Goal: Navigation & Orientation: Find specific page/section

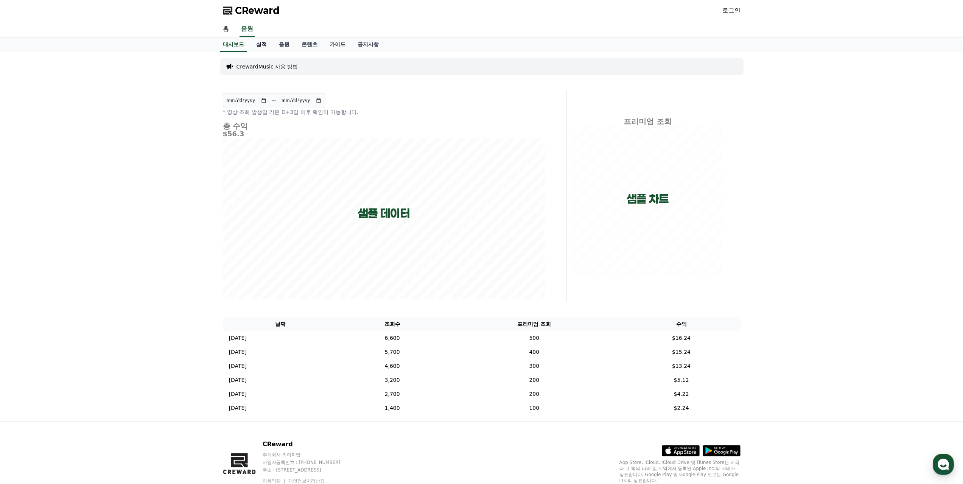
click at [264, 46] on link "실적" at bounding box center [261, 44] width 23 height 14
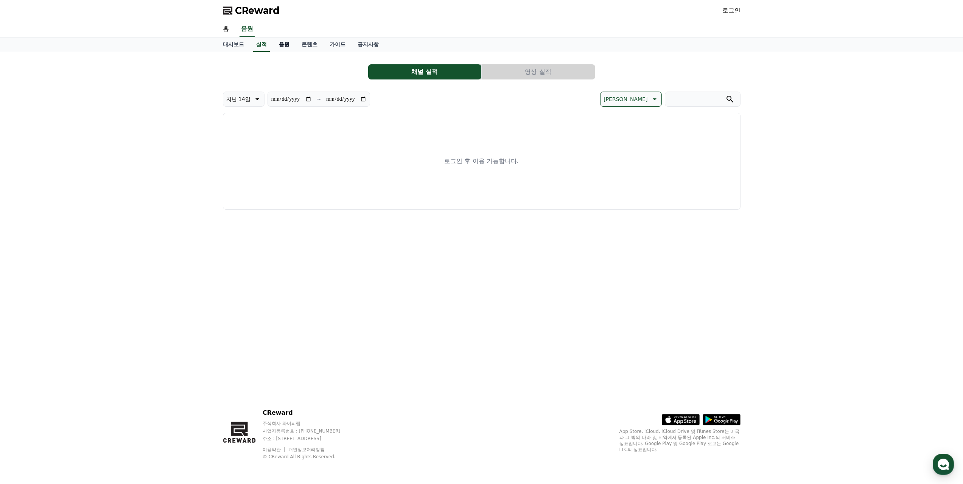
click at [287, 45] on link "음원" at bounding box center [284, 44] width 23 height 14
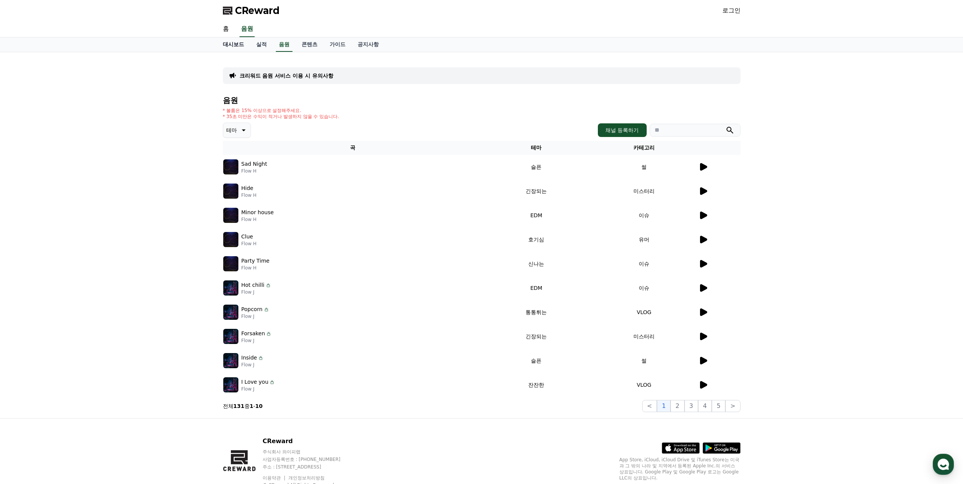
click at [232, 45] on link "대시보드" at bounding box center [233, 44] width 33 height 14
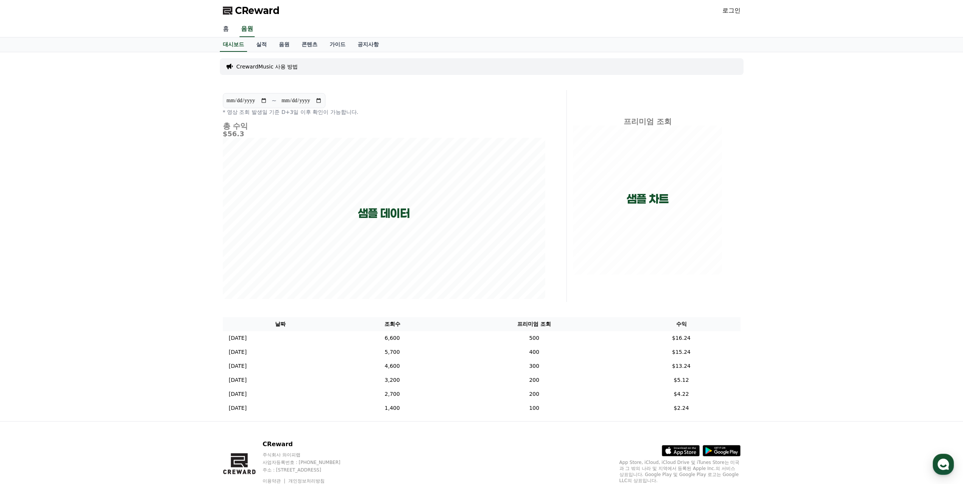
click at [228, 29] on link "홈" at bounding box center [226, 29] width 18 height 16
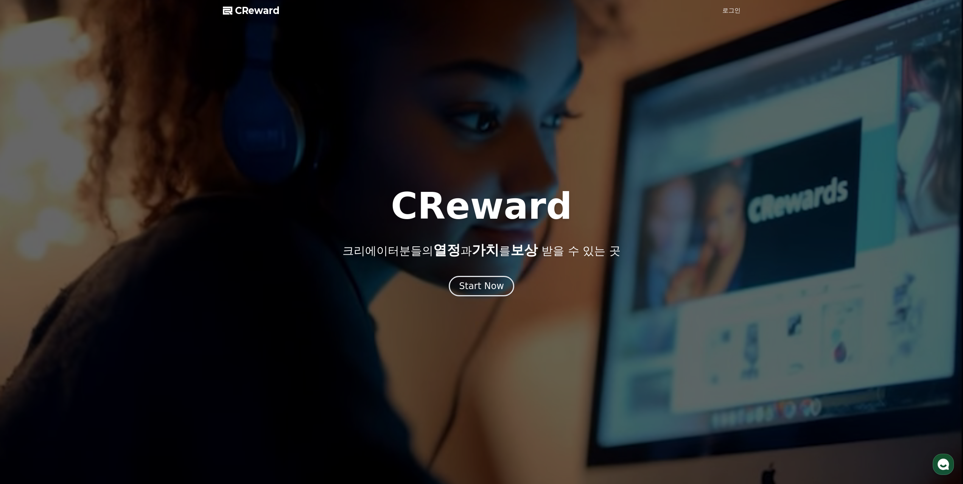
click at [243, 12] on span "CReward" at bounding box center [257, 11] width 45 height 12
